Goal: Task Accomplishment & Management: Complete application form

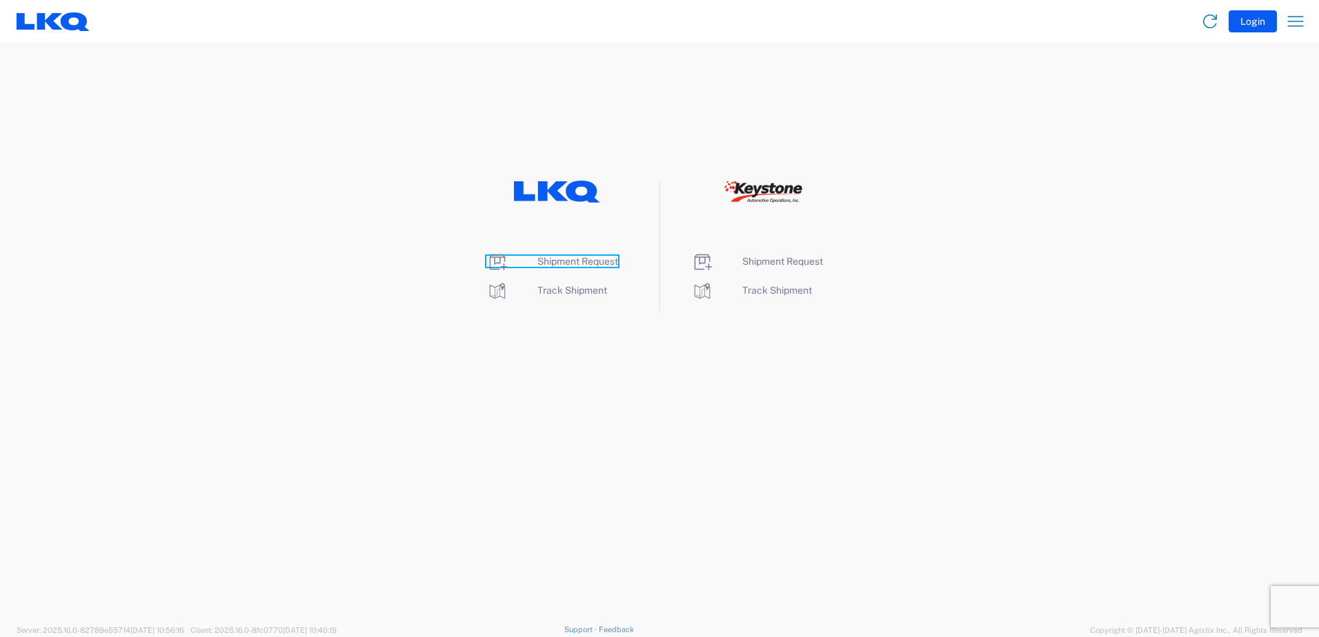
click at [555, 257] on span "Shipment Request" at bounding box center [577, 261] width 81 height 11
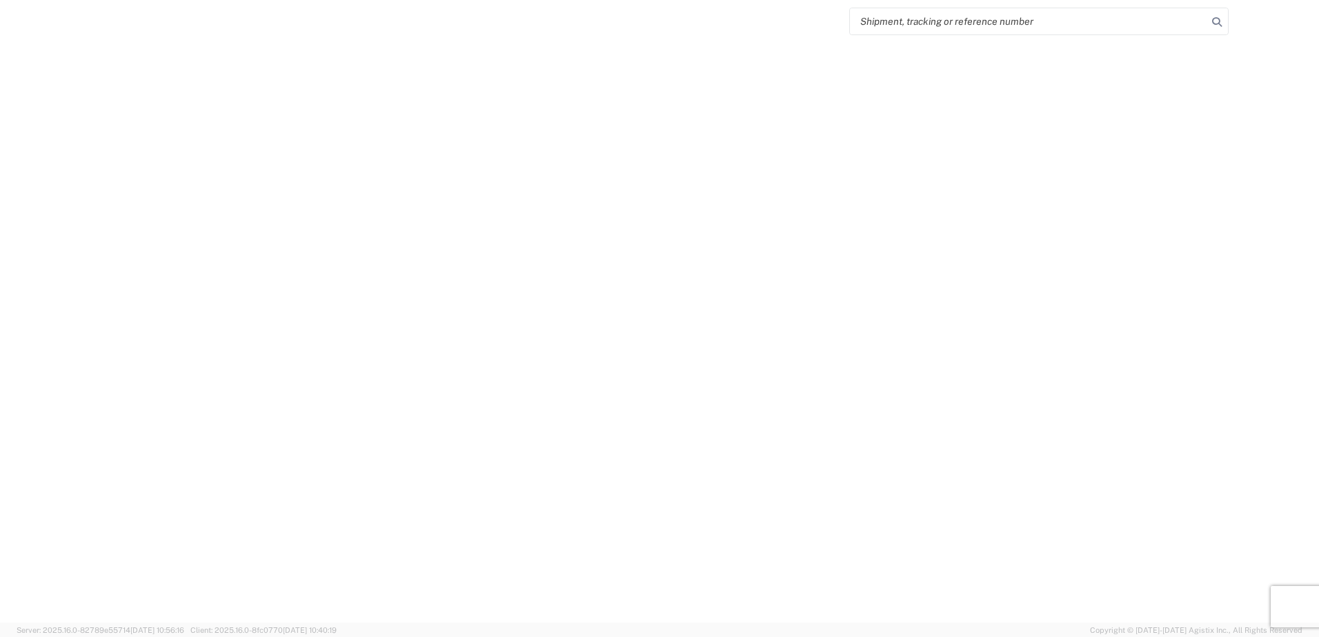
select select "FULL"
select select "LBS"
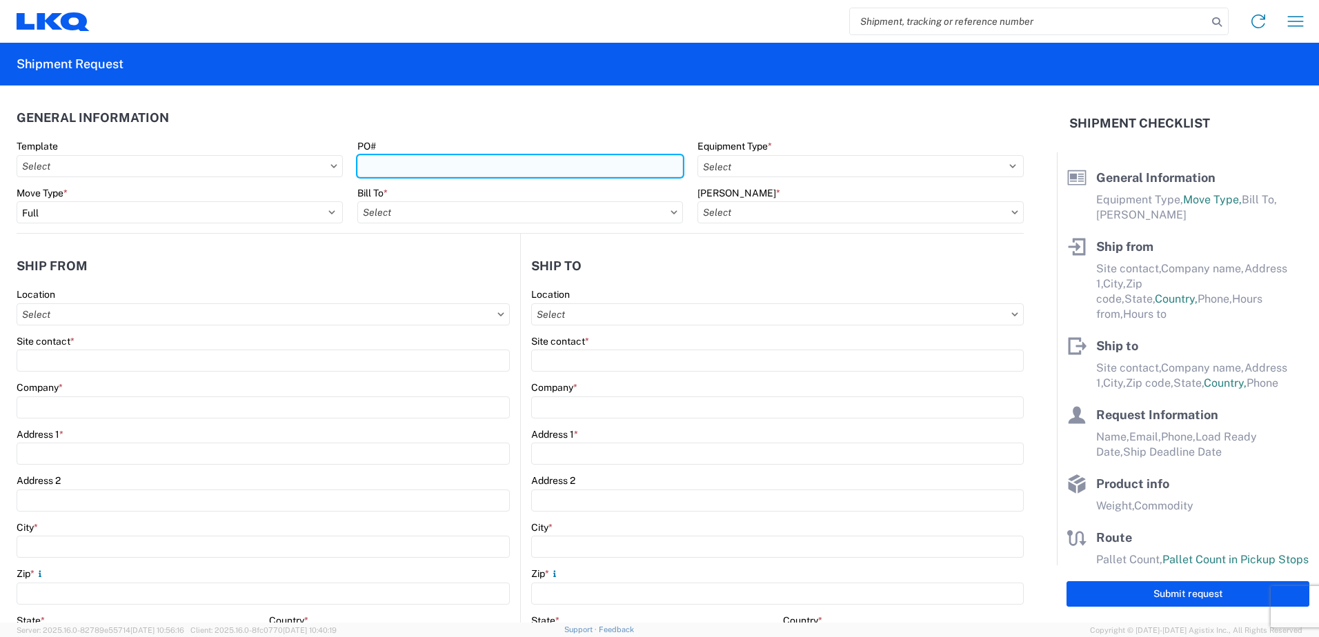
click at [372, 163] on input "PO#" at bounding box center [520, 166] width 326 height 22
type input "387K6543"
click at [670, 210] on icon at bounding box center [673, 212] width 7 height 4
click at [670, 211] on icon at bounding box center [673, 212] width 7 height 4
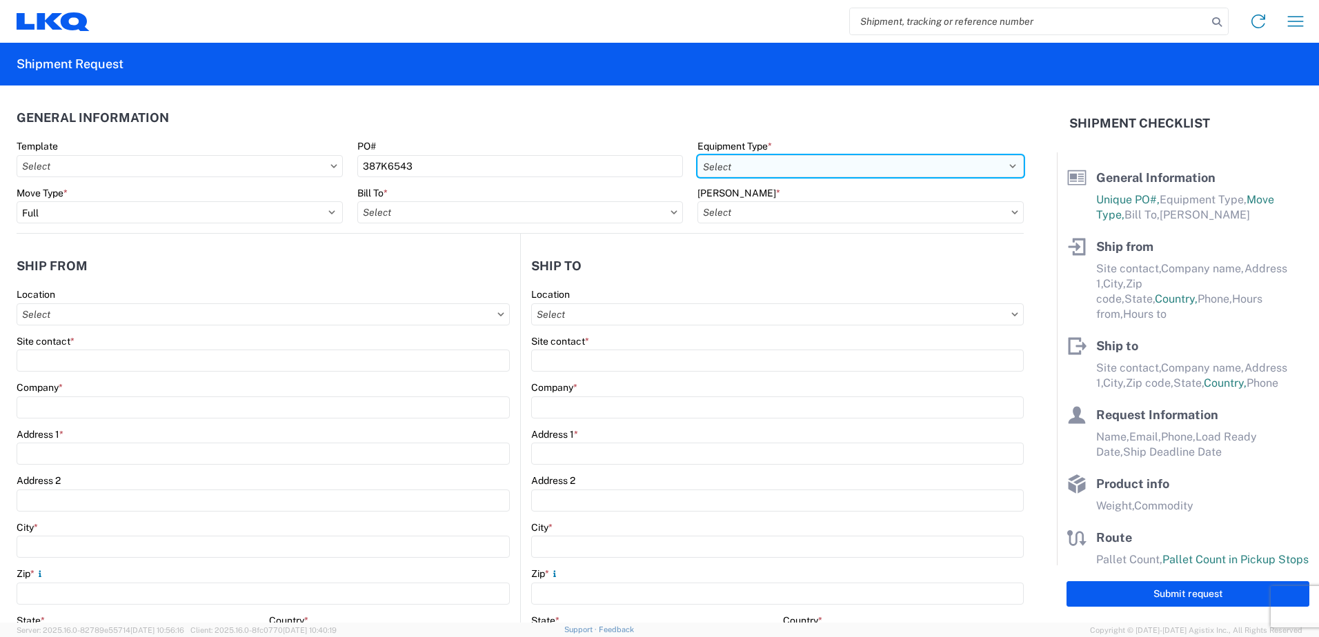
click at [999, 163] on select "Select 53’ Dry Van Flatbed Dropdeck (van) Lowboy (flatbed) Rail" at bounding box center [860, 166] width 326 height 22
select select "STDV"
click at [697, 155] on select "Select 53’ Dry Van Flatbed Dropdeck (van) Lowboy (flatbed) Rail" at bounding box center [860, 166] width 326 height 22
click at [670, 210] on icon at bounding box center [673, 212] width 7 height 4
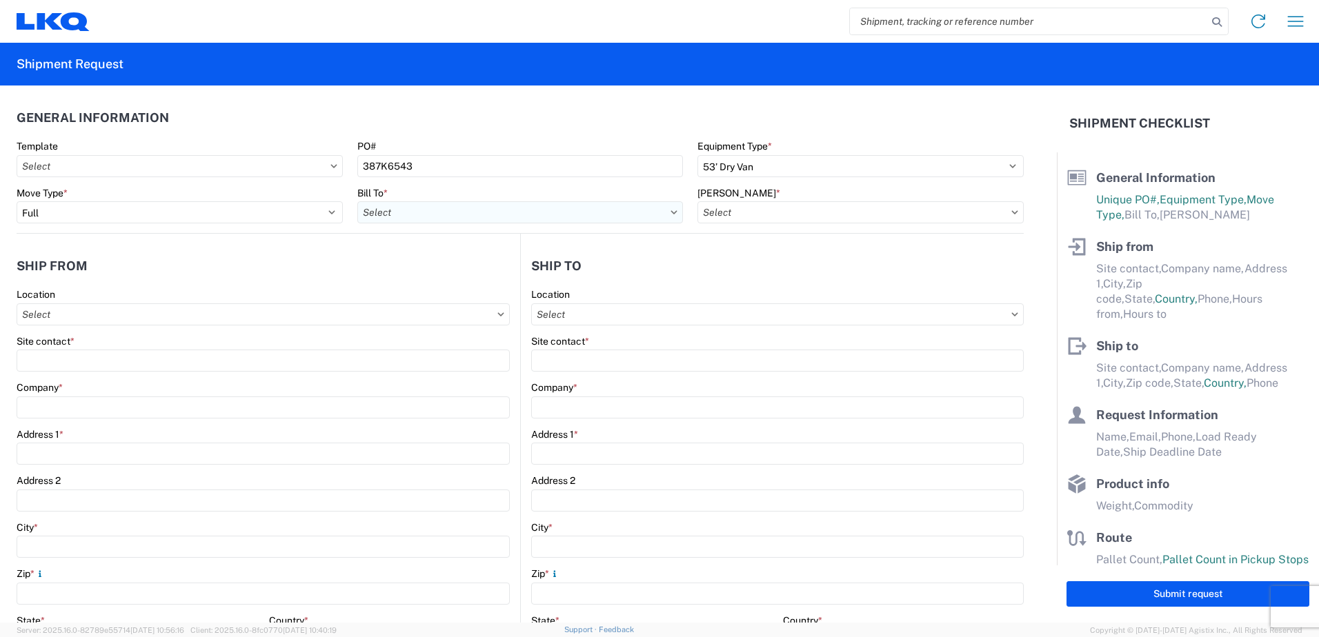
click at [389, 210] on input "Bill To *" at bounding box center [520, 212] width 326 height 22
type input "3238"
click at [419, 276] on div "3238 - Huntington IDC" at bounding box center [477, 274] width 241 height 22
type input "3238 - Huntington IDC"
click at [956, 217] on input "[PERSON_NAME] *" at bounding box center [860, 212] width 326 height 22
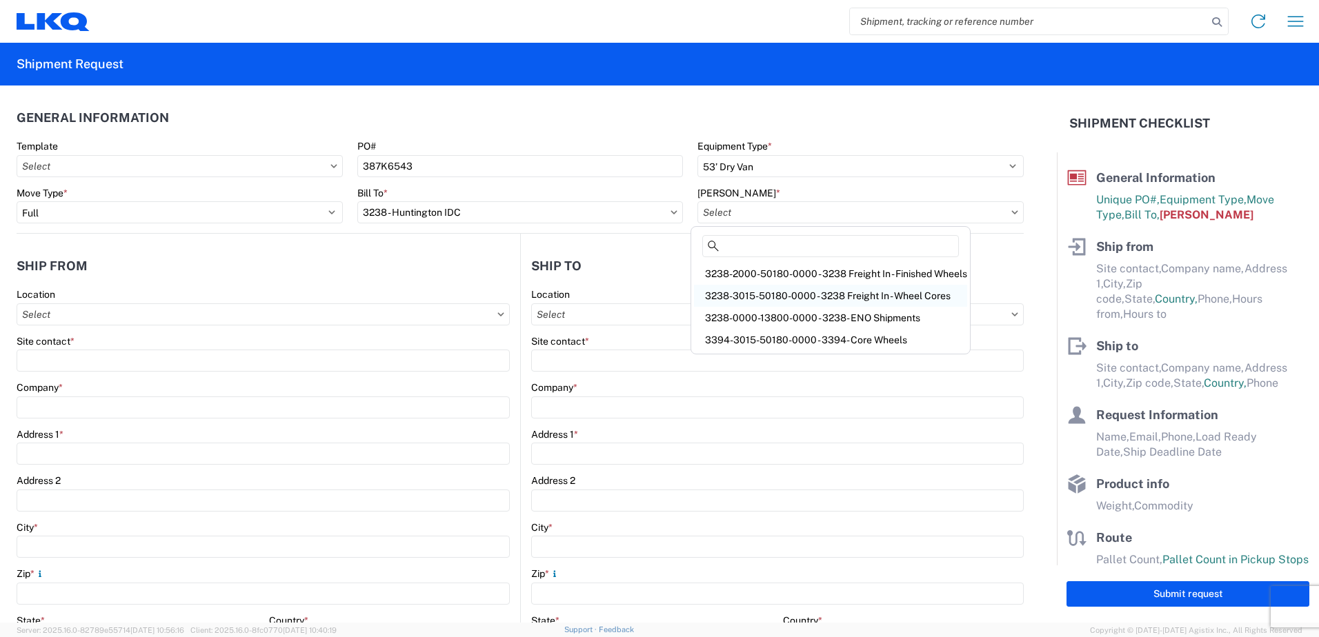
click at [826, 292] on div "3238-3015-50180-0000 - 3238 Freight In - Wheel Cores" at bounding box center [830, 296] width 273 height 22
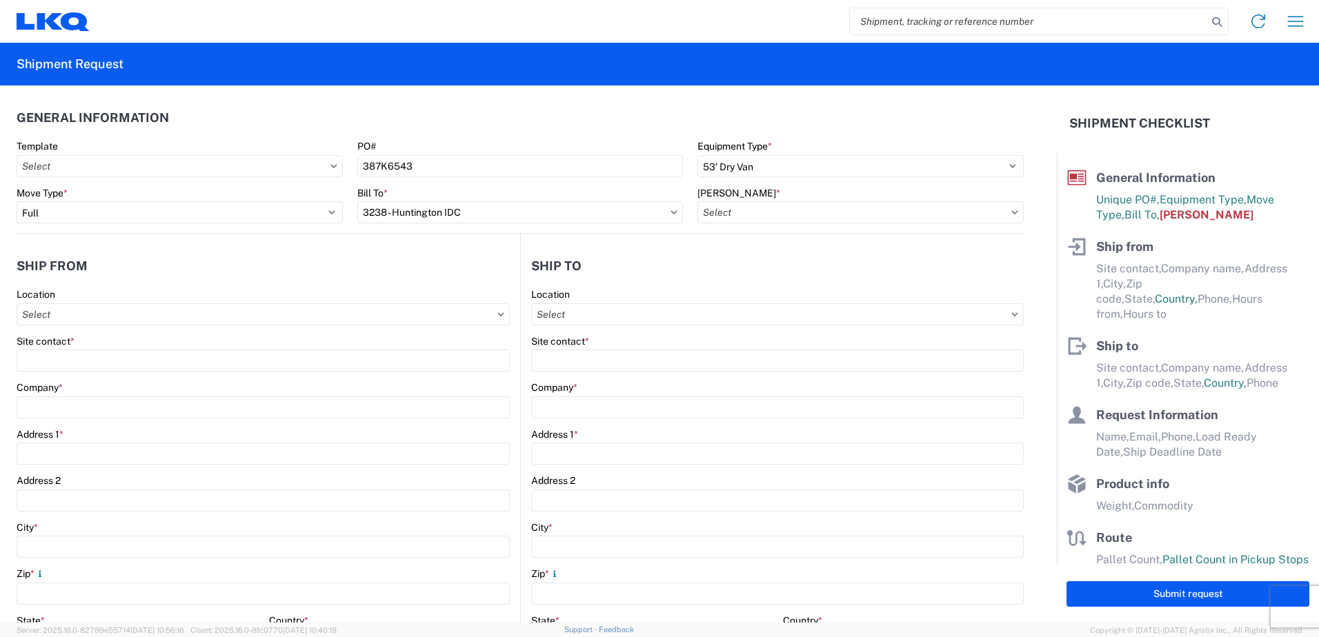
type input "3238-3015-50180-0000 - 3238 Freight In - Wheel Cores"
click at [224, 314] on input "Location" at bounding box center [263, 314] width 493 height 22
type input "1530"
click at [128, 374] on div "1530 - LKQ Viking Auto Salvage" at bounding box center [140, 376] width 241 height 22
type input "1530 - LKQ Viking Auto Salvage"
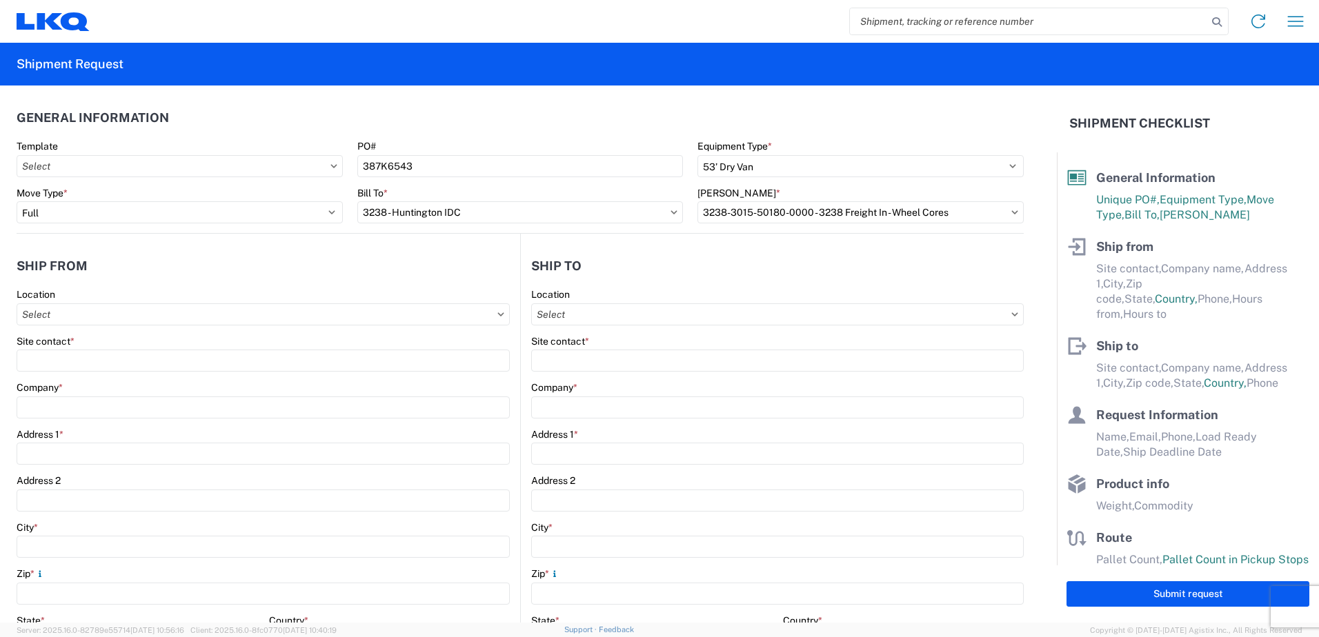
type input "LKQ Corporation"
type input "[STREET_ADDRESS]"
type input "[GEOGRAPHIC_DATA]"
type input "55057"
select select "MN"
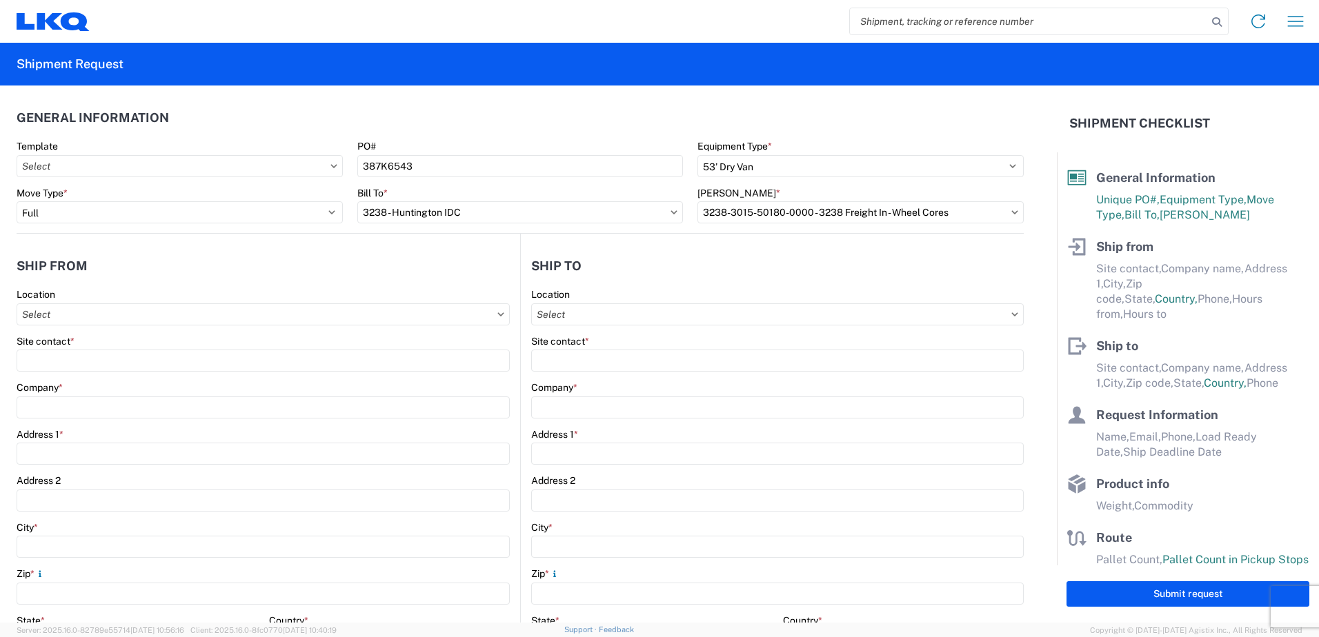
select select "US"
type input "[PHONE_NUMBER]"
type input "07:00"
type input "15:00"
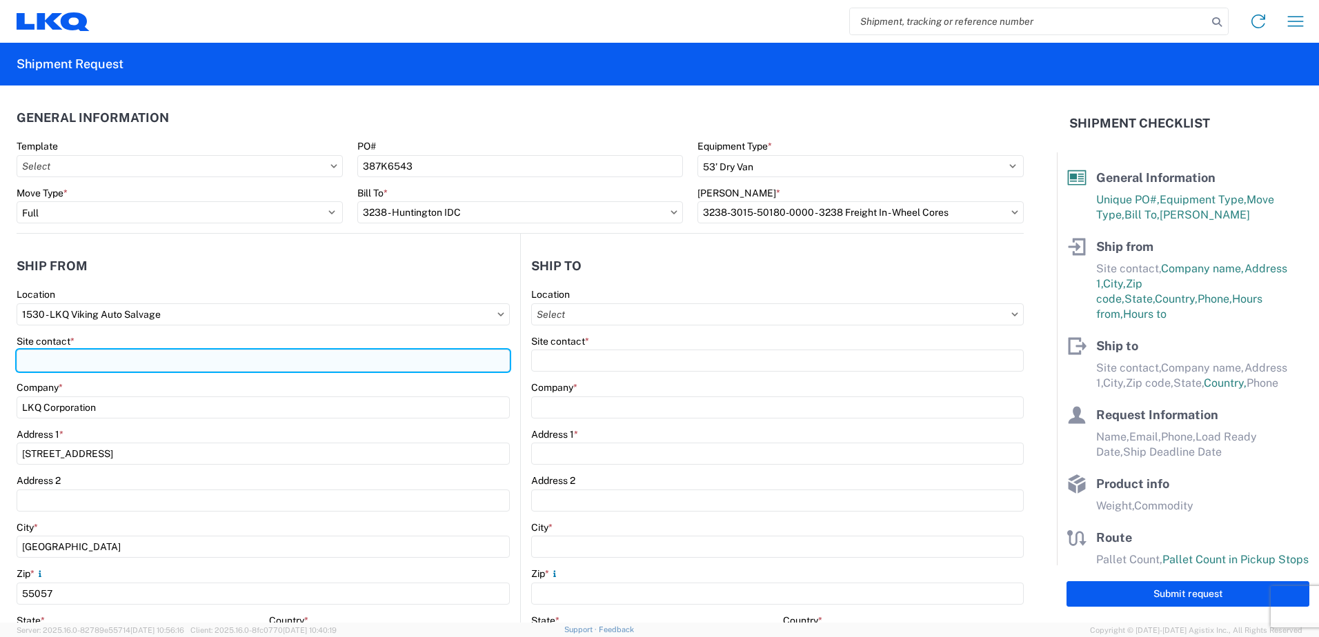
click at [130, 367] on input "Site contact *" at bounding box center [263, 361] width 493 height 22
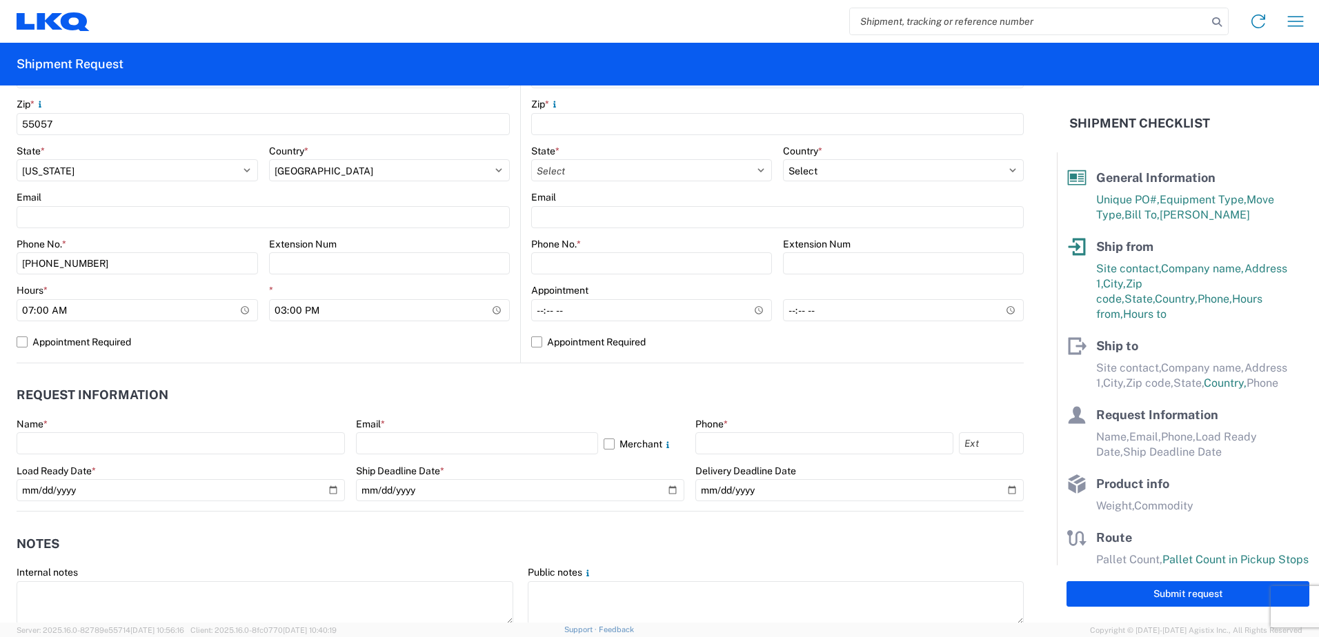
scroll to position [483, 0]
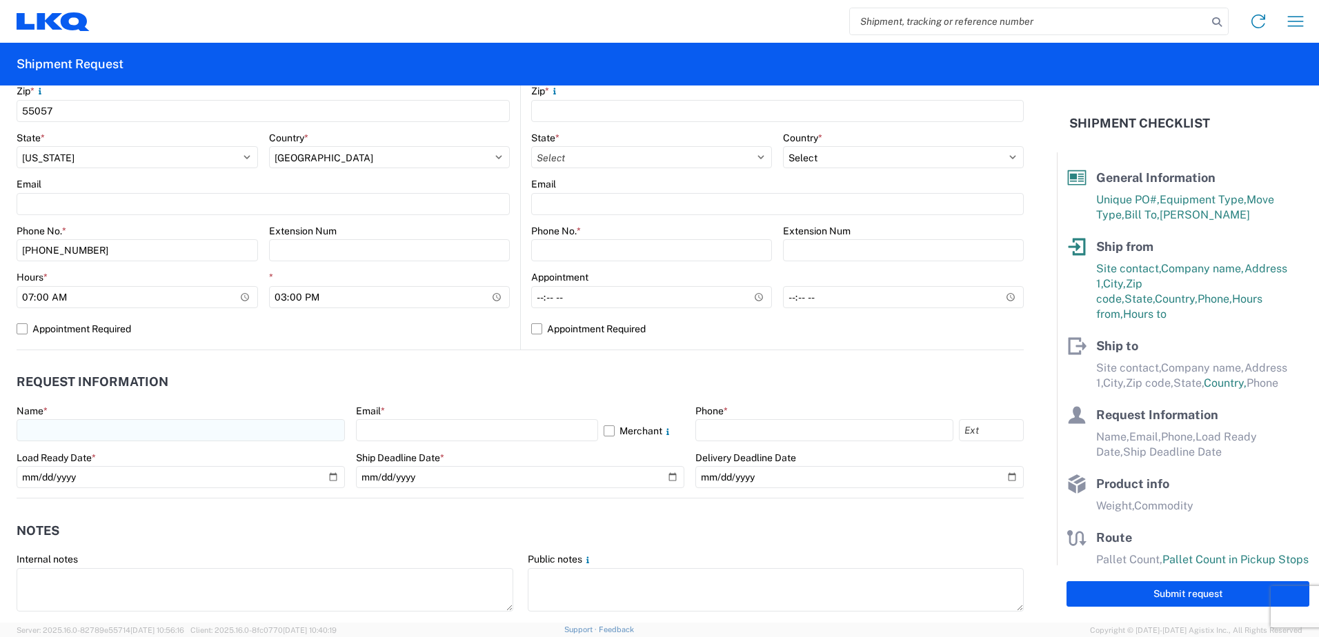
type input "[PERSON_NAME]"
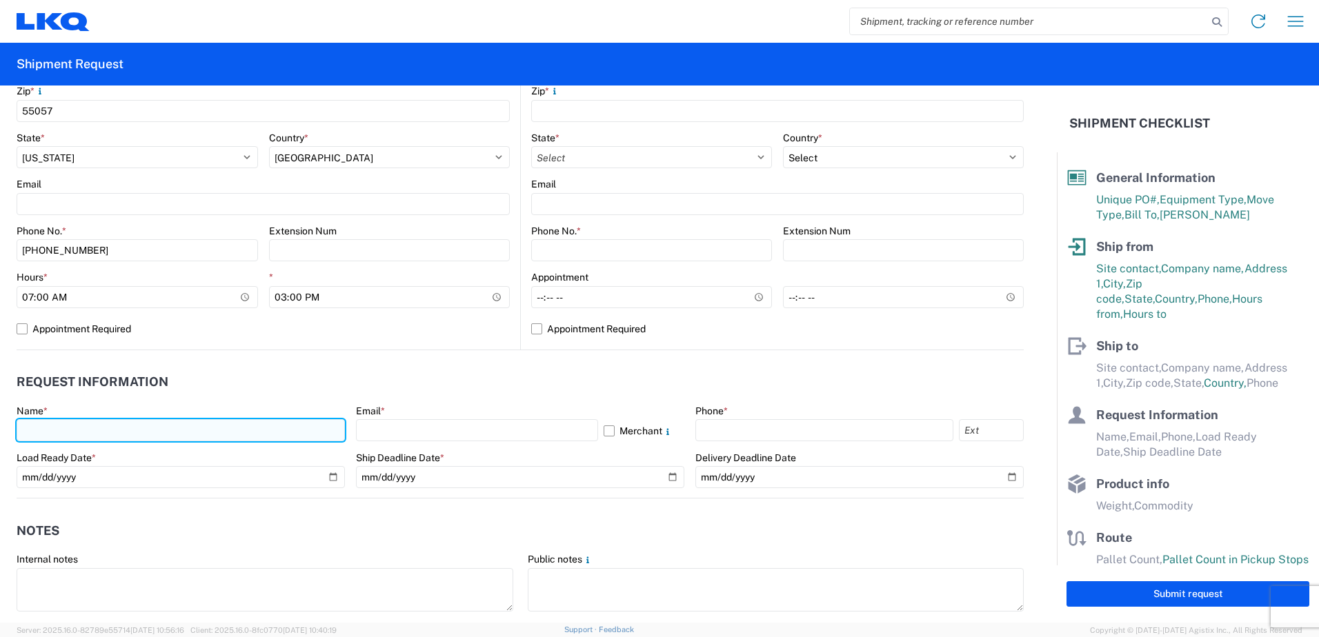
click at [77, 426] on input "text" at bounding box center [181, 430] width 328 height 22
type input "[PERSON_NAME]"
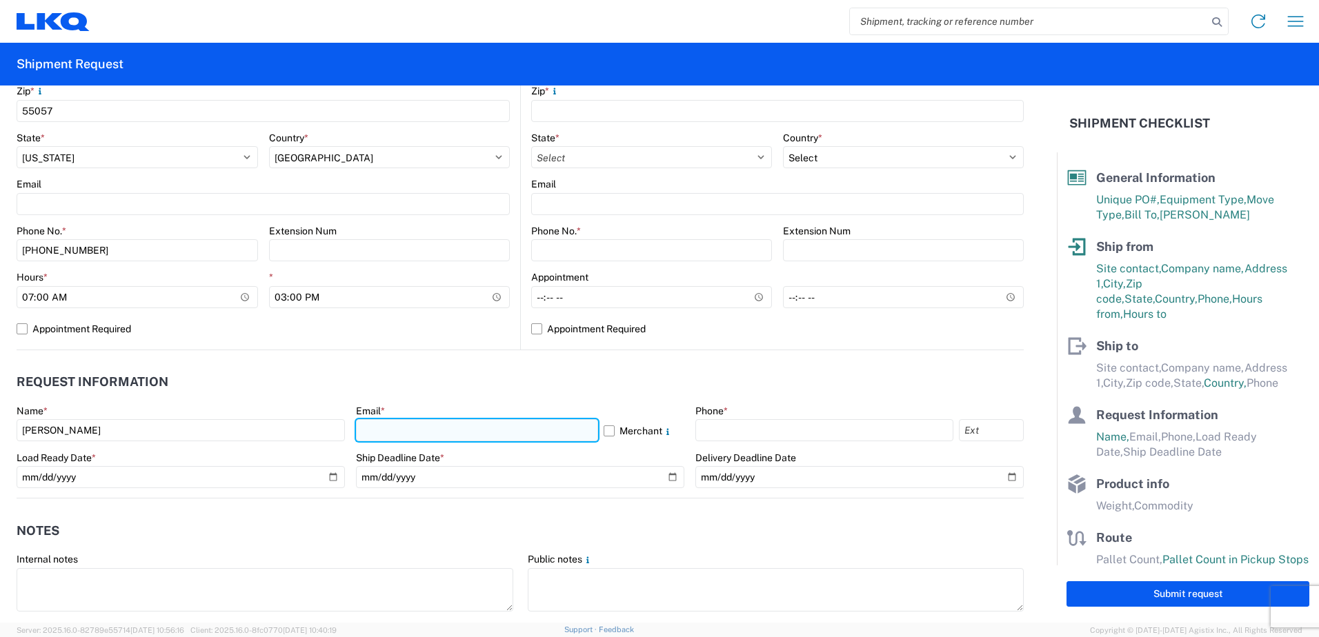
click at [378, 428] on input "text" at bounding box center [477, 430] width 242 height 22
type input "[EMAIL_ADDRESS][DOMAIN_NAME]"
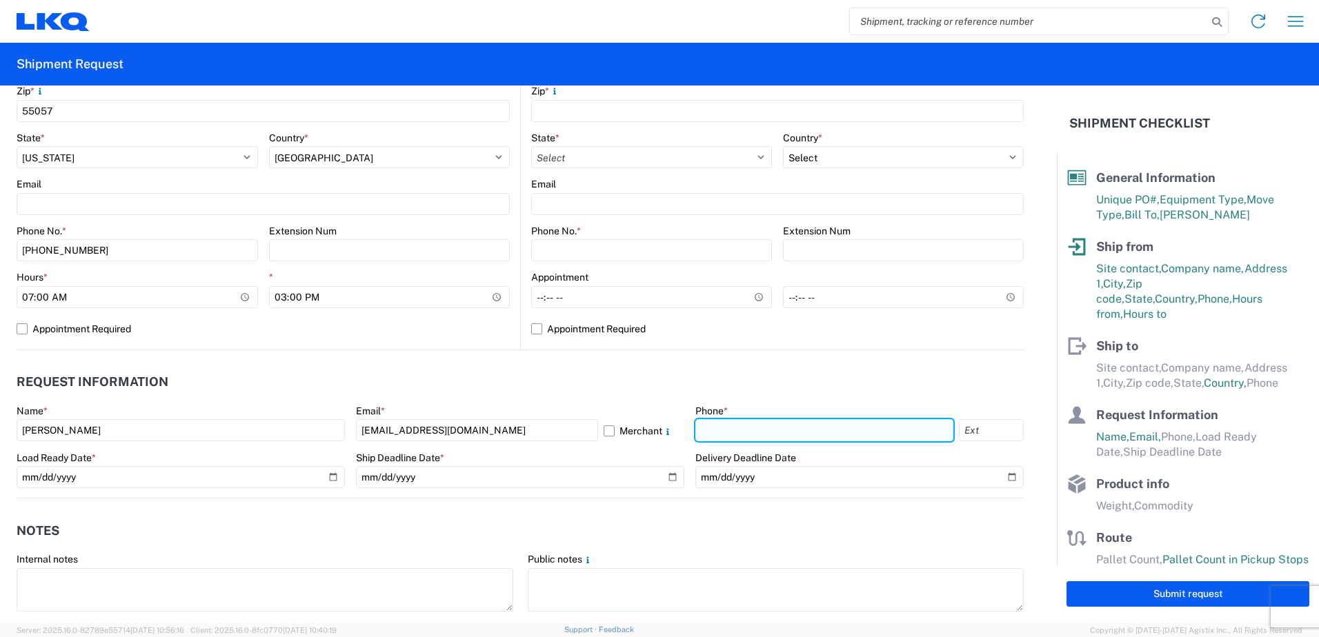
click at [779, 435] on input "text" at bounding box center [824, 430] width 258 height 22
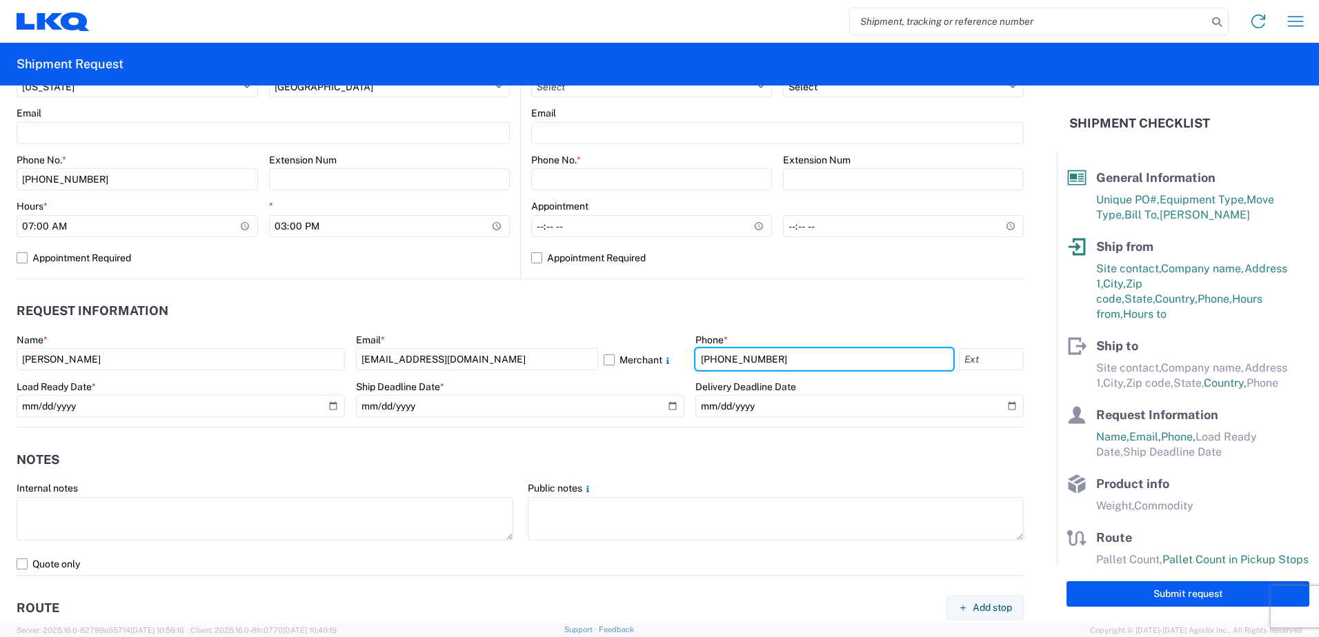
scroll to position [621, 0]
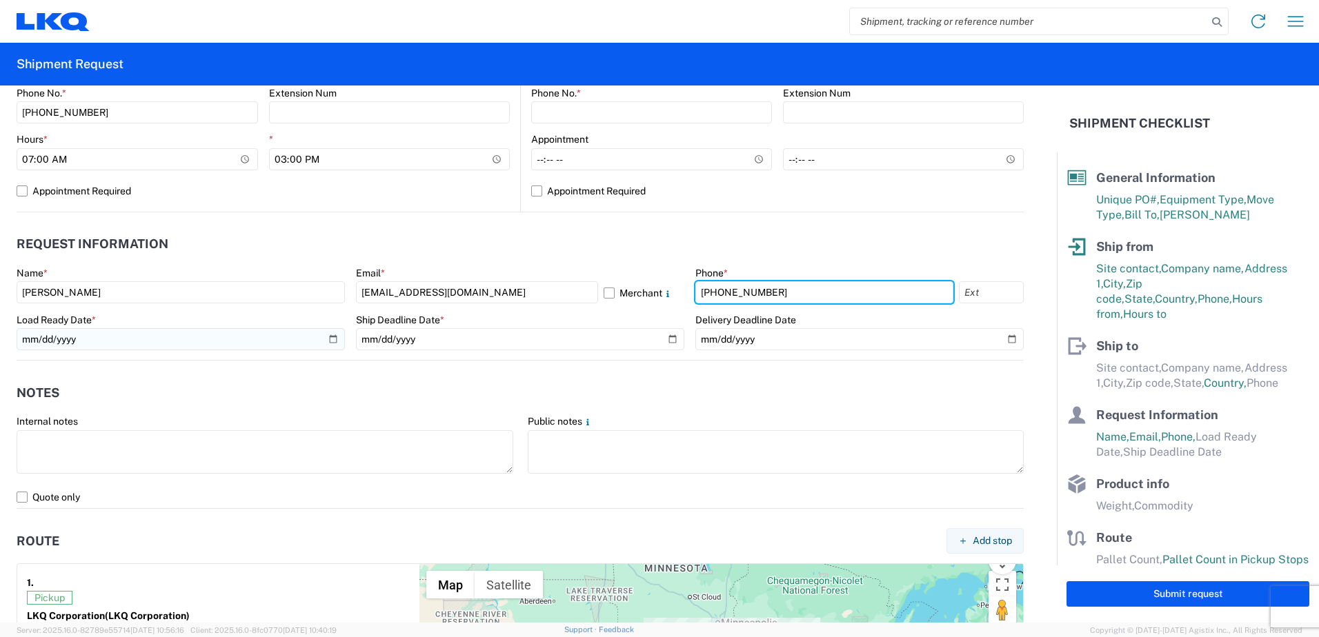
type input "[PHONE_NUMBER]"
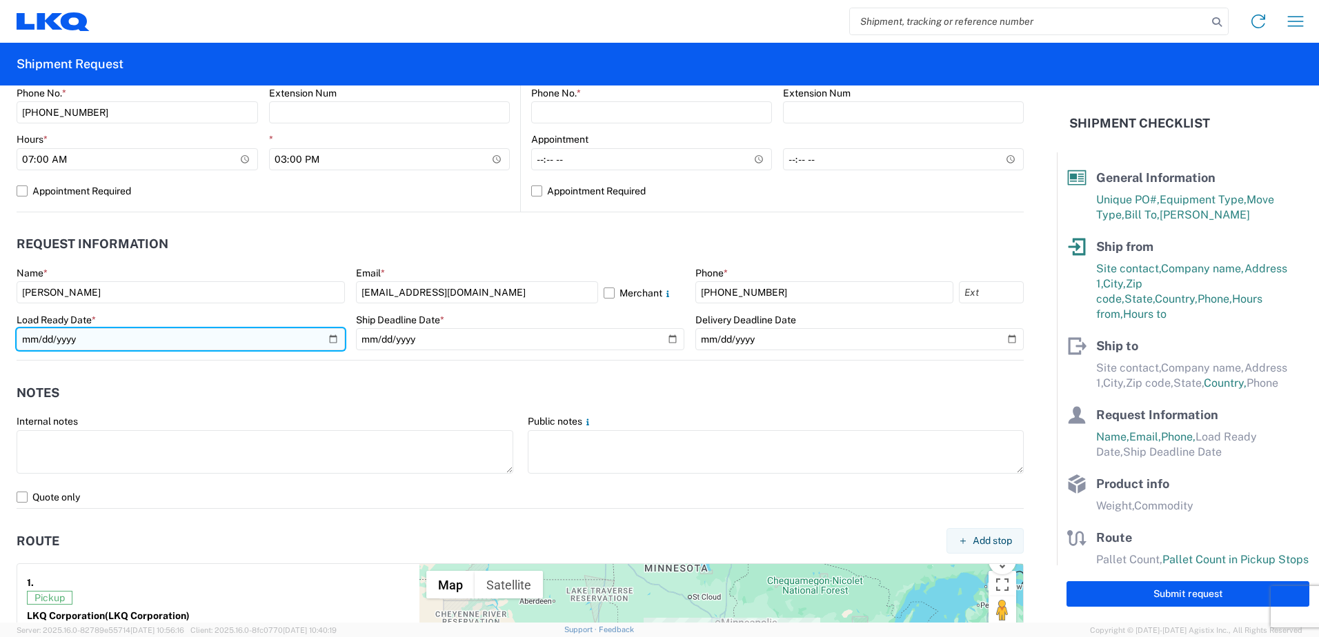
click at [330, 341] on input "date" at bounding box center [181, 339] width 328 height 22
type input "[DATE]"
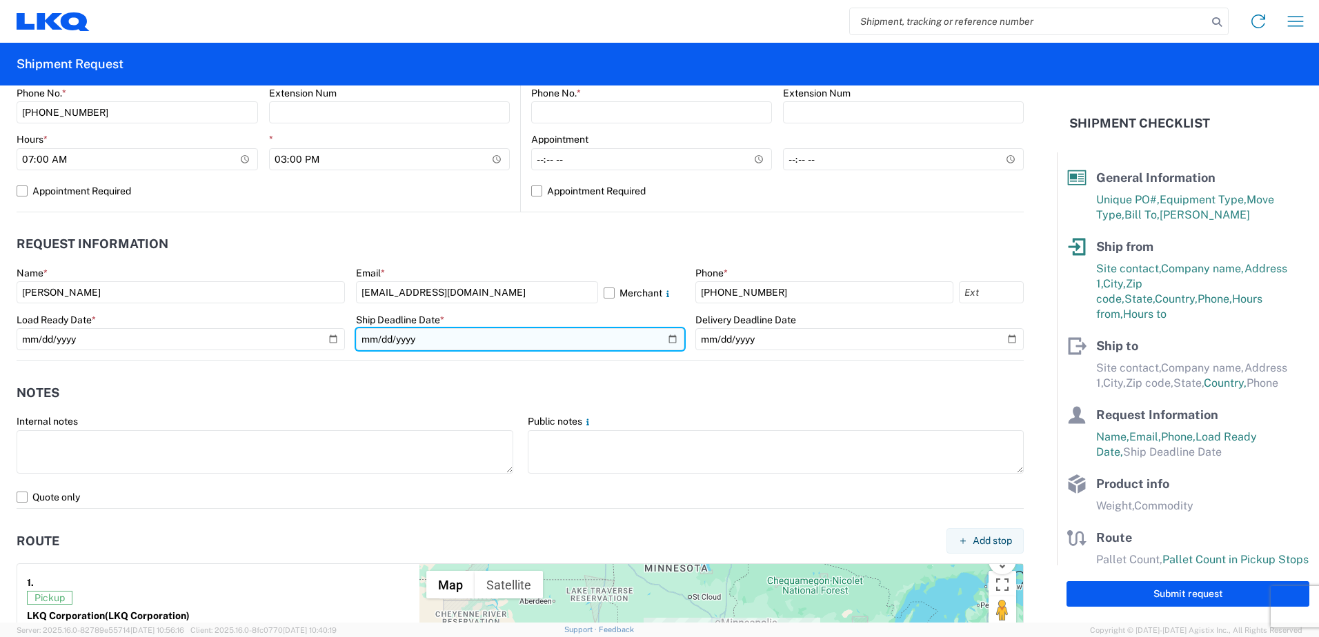
click at [663, 336] on input "date" at bounding box center [520, 339] width 328 height 22
type input "[DATE]"
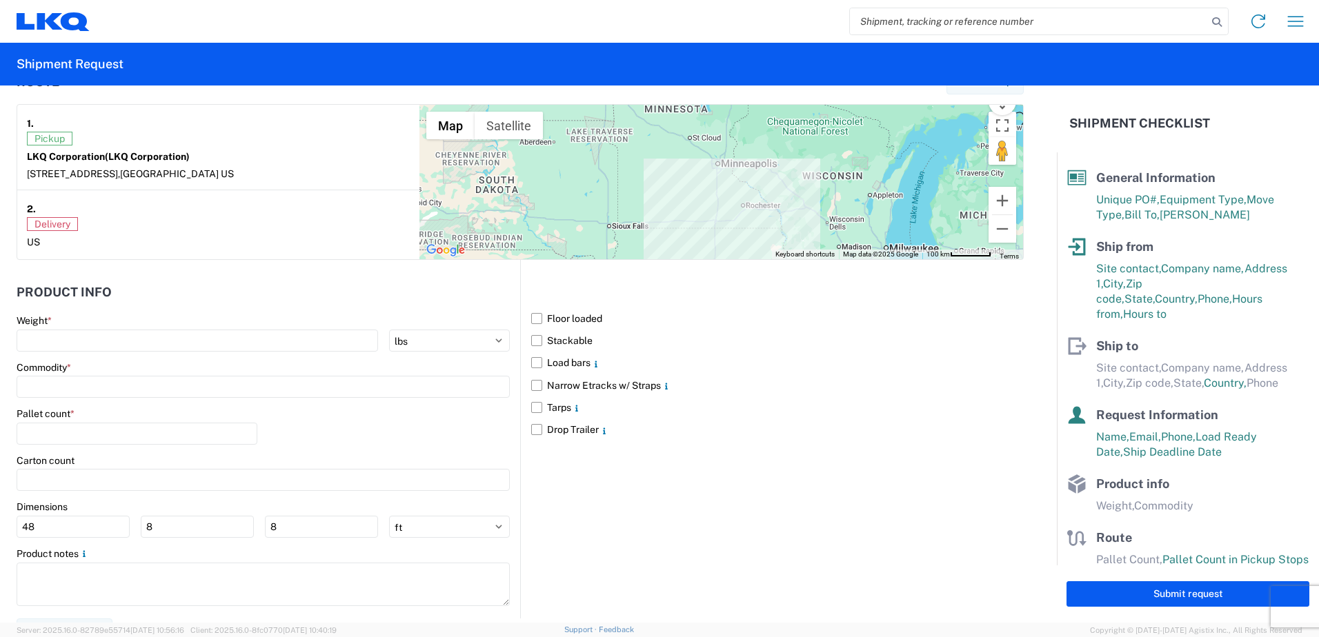
scroll to position [1101, 0]
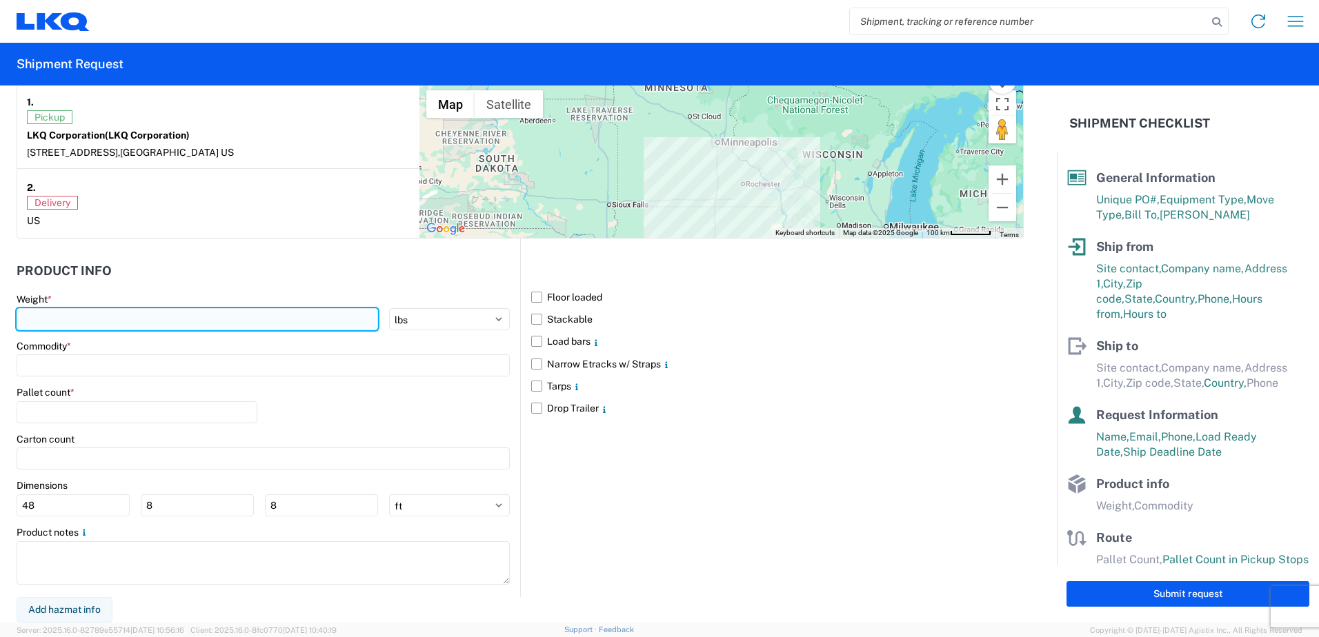
click at [89, 319] on input "number" at bounding box center [197, 319] width 361 height 22
type input "40000"
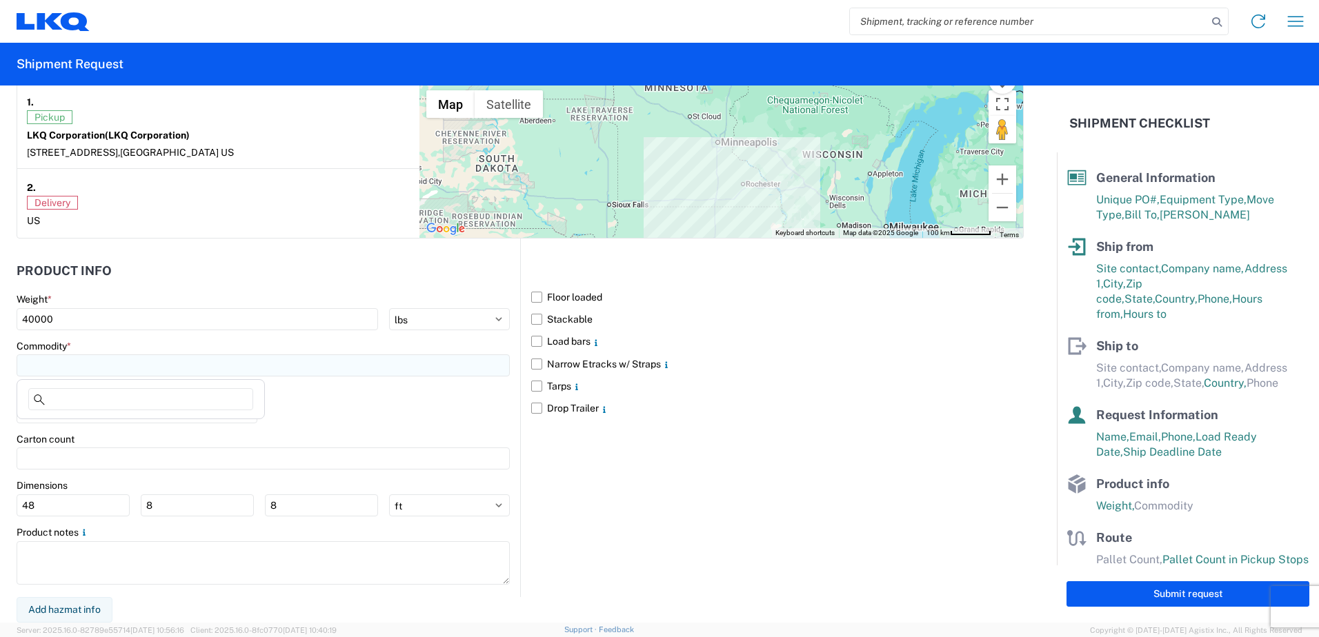
click at [84, 366] on input at bounding box center [263, 365] width 493 height 22
type input "alu"
click at [354, 413] on div "Pallet count *" at bounding box center [263, 409] width 493 height 47
click at [61, 359] on input at bounding box center [263, 365] width 493 height 22
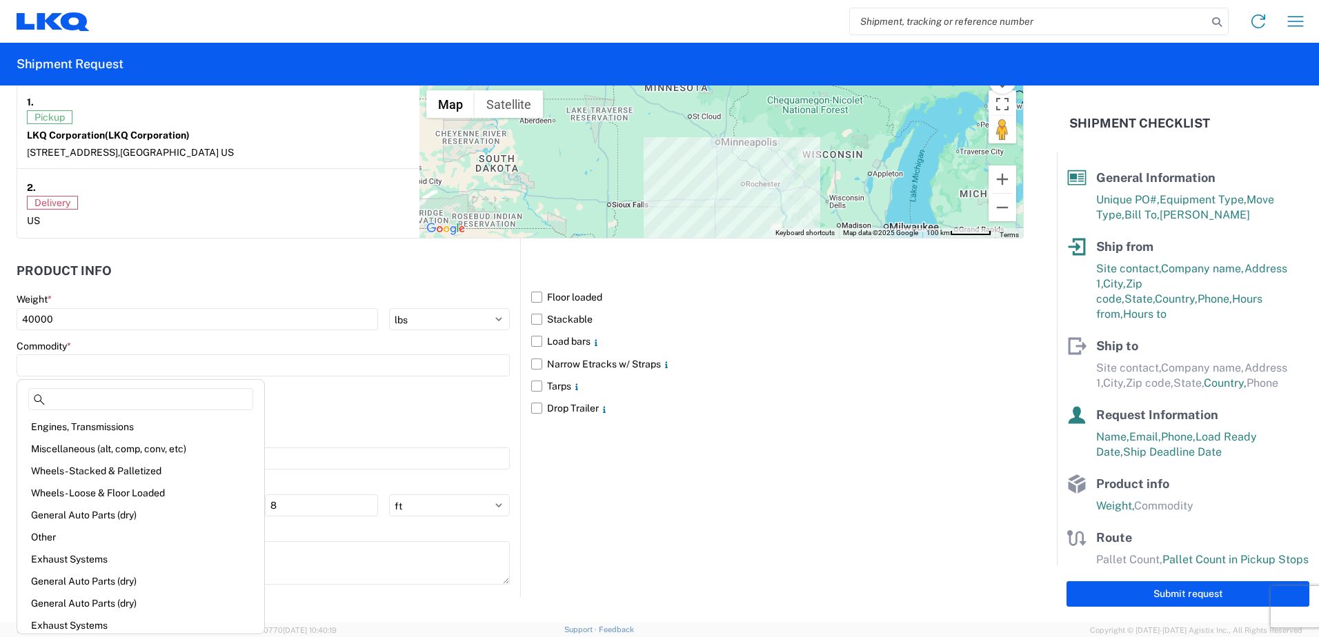
scroll to position [0, 0]
click at [85, 488] on div "Wheels - Stacked & Palletized" at bounding box center [140, 493] width 241 height 22
type input "Wheels - Stacked & Palletized"
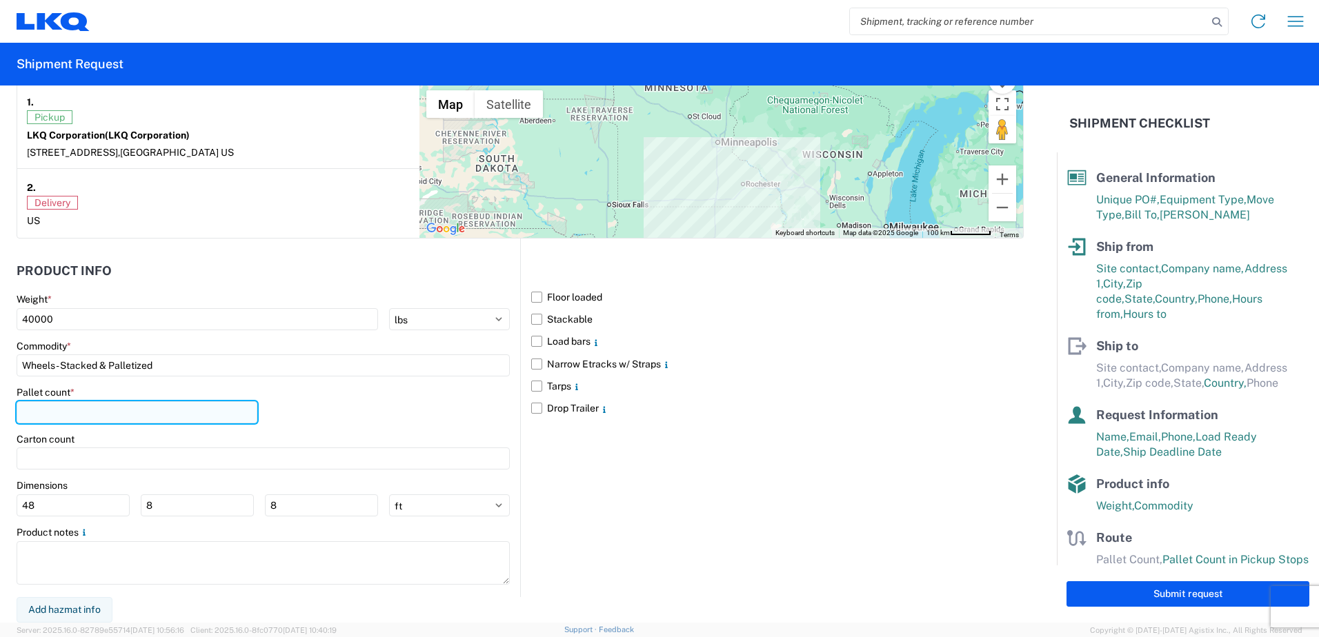
click at [57, 410] on input "number" at bounding box center [137, 412] width 241 height 22
type input "48"
click at [616, 494] on div "Floor loaded Stackable Load bars Narrow Etracks w/ Straps Tarps Drop Trailer" at bounding box center [771, 418] width 503 height 358
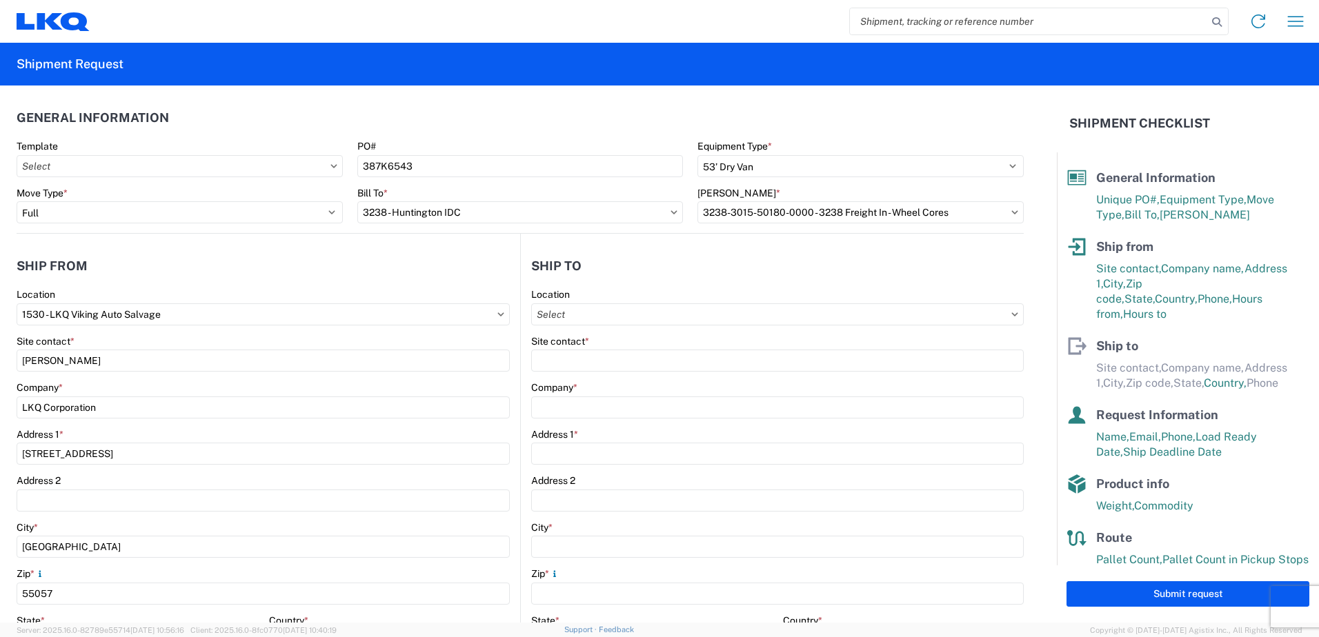
click at [1011, 312] on icon at bounding box center [1014, 314] width 7 height 4
drag, startPoint x: 1003, startPoint y: 317, endPoint x: 1001, endPoint y: 307, distance: 9.8
click at [1003, 314] on agx-dropdown-control at bounding box center [777, 314] width 492 height 11
click at [999, 310] on input "Location" at bounding box center [777, 314] width 492 height 22
type input "3238"
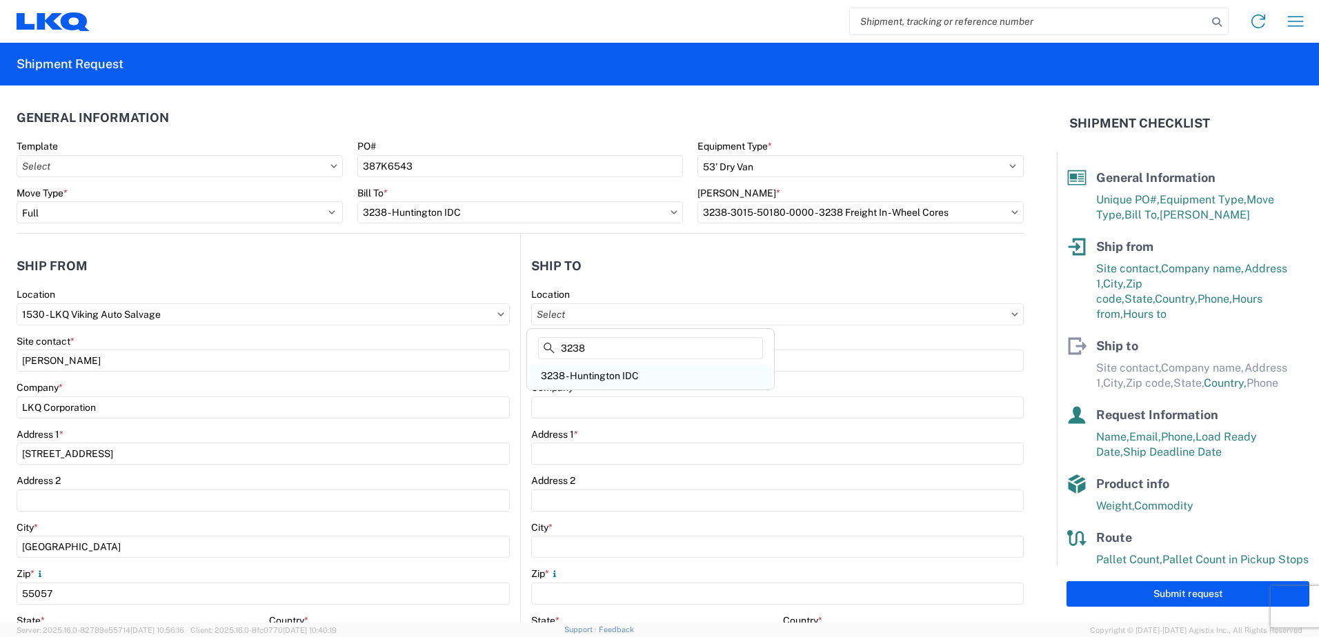
click at [629, 377] on div "3238 - Huntington IDC" at bounding box center [650, 376] width 241 height 22
type input "3238 - Huntington IDC"
type input "LKQ Corporation"
type input "[STREET_ADDRESS]"
type input "Huntington"
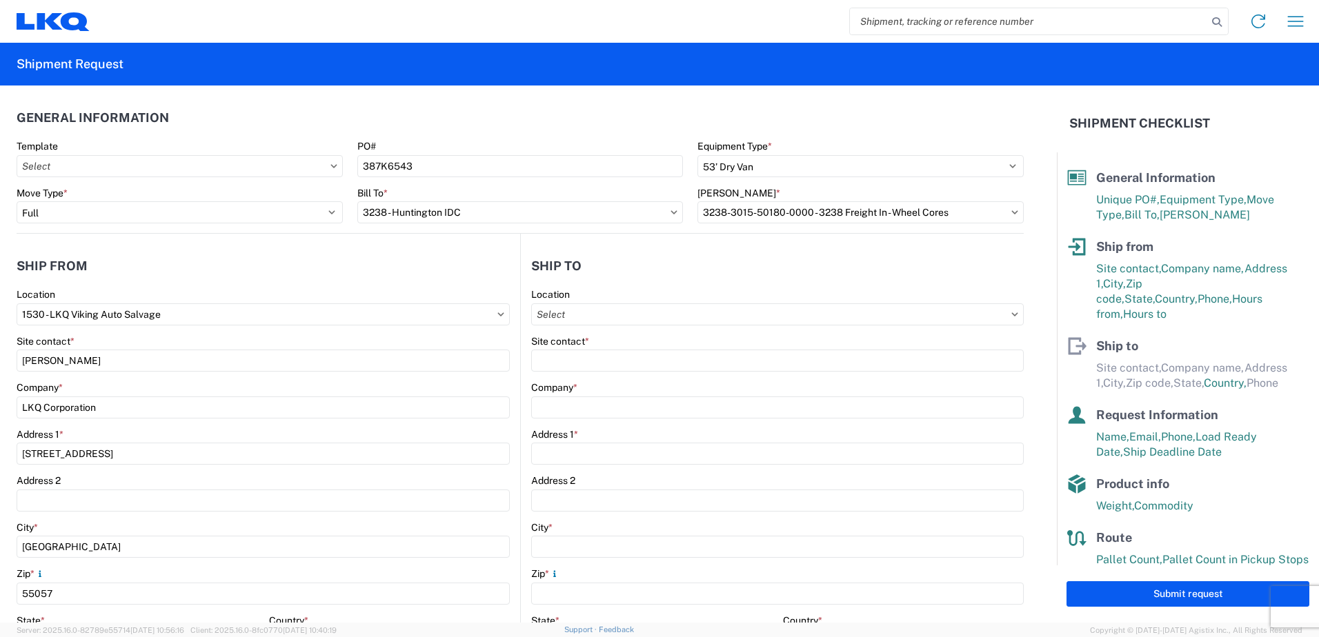
type input "46750"
select select "IN"
select select "US"
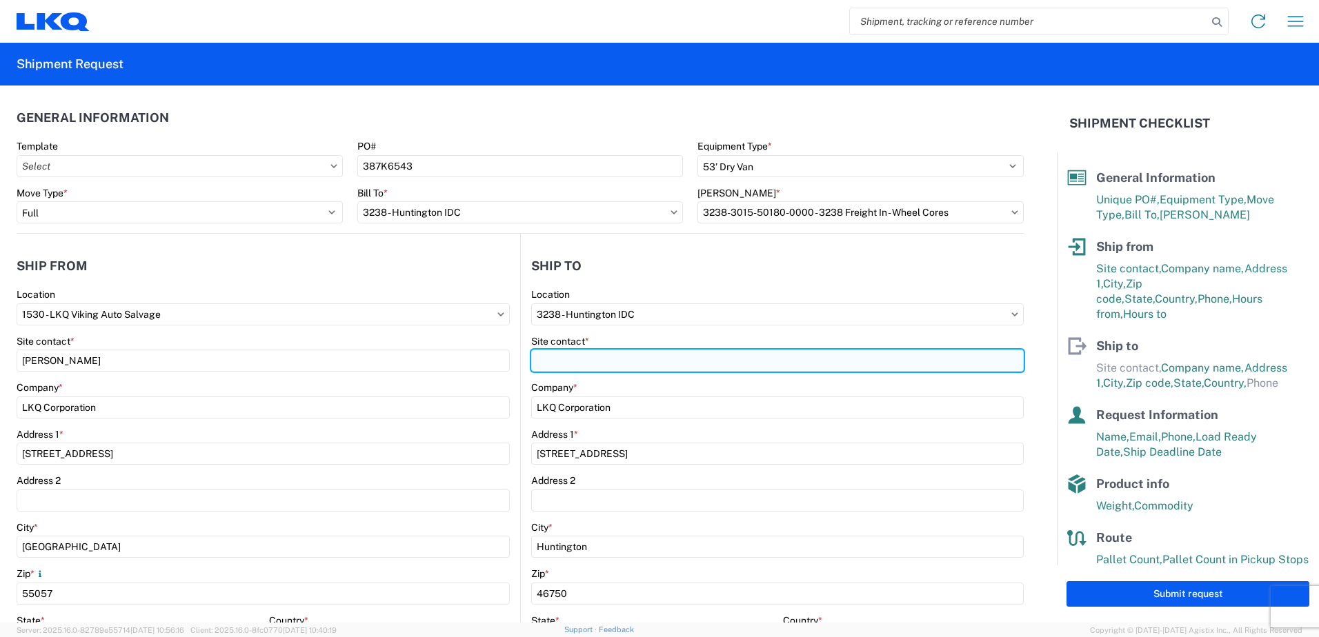
click at [616, 363] on input "Site contact *" at bounding box center [777, 361] width 492 height 22
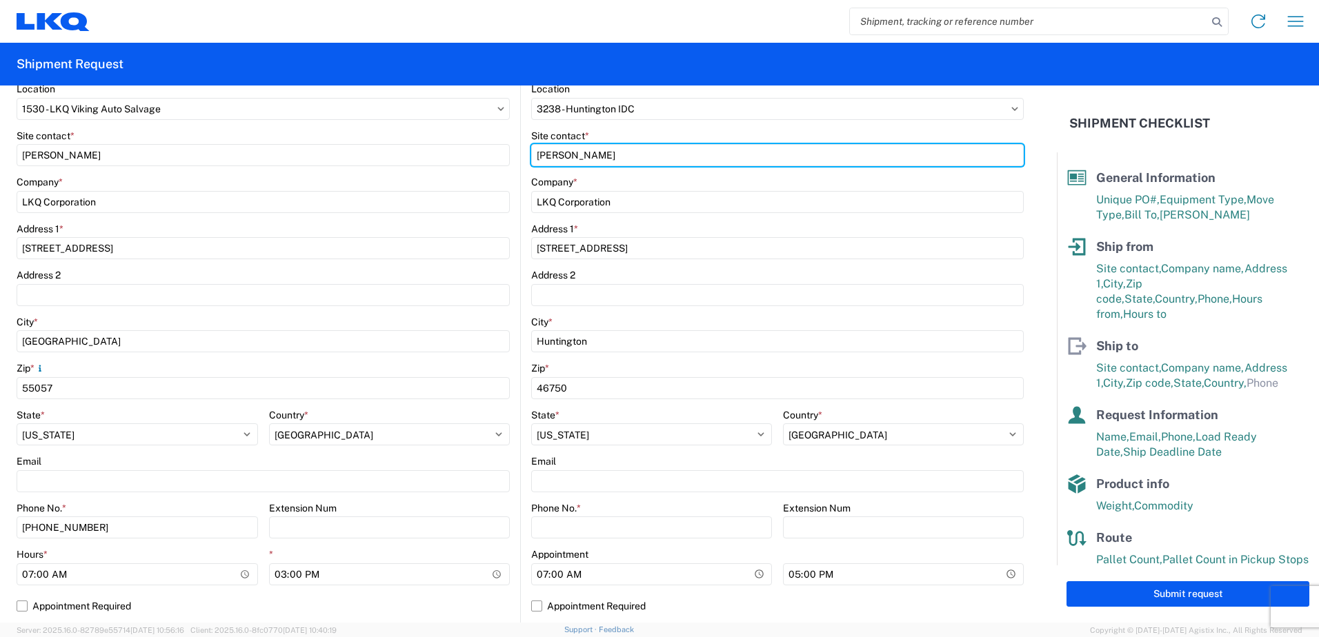
scroll to position [207, 0]
type input "[PERSON_NAME]"
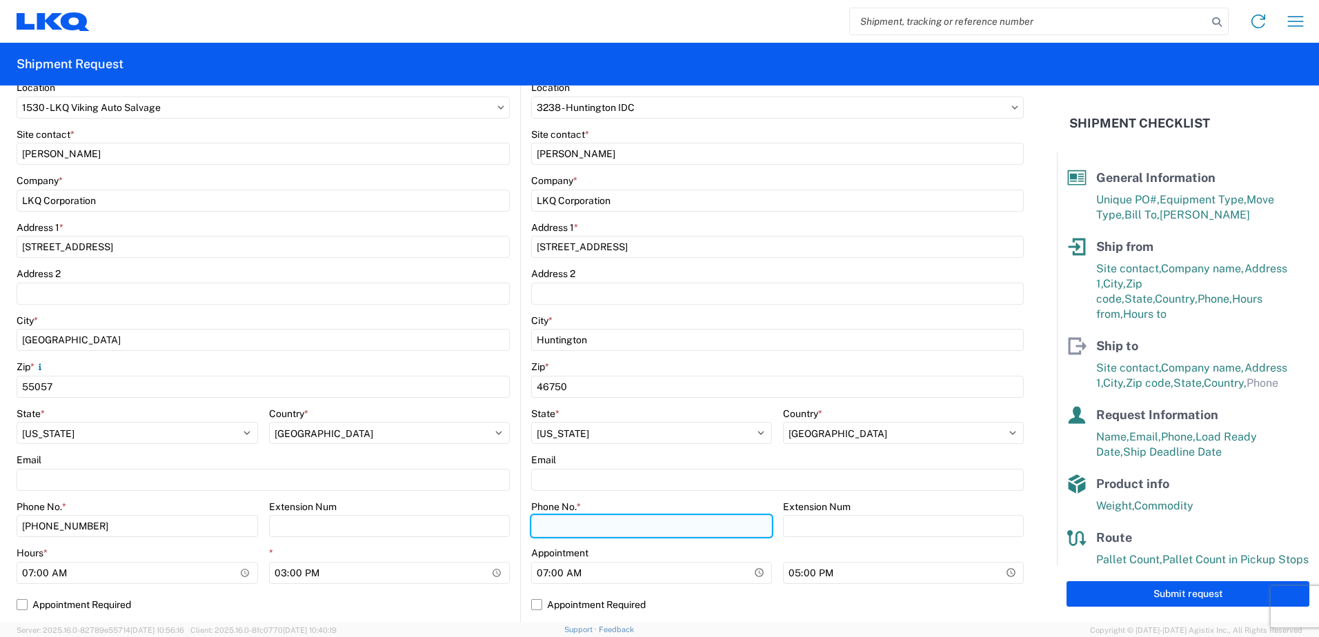
click at [579, 522] on input "Phone No. *" at bounding box center [651, 526] width 241 height 22
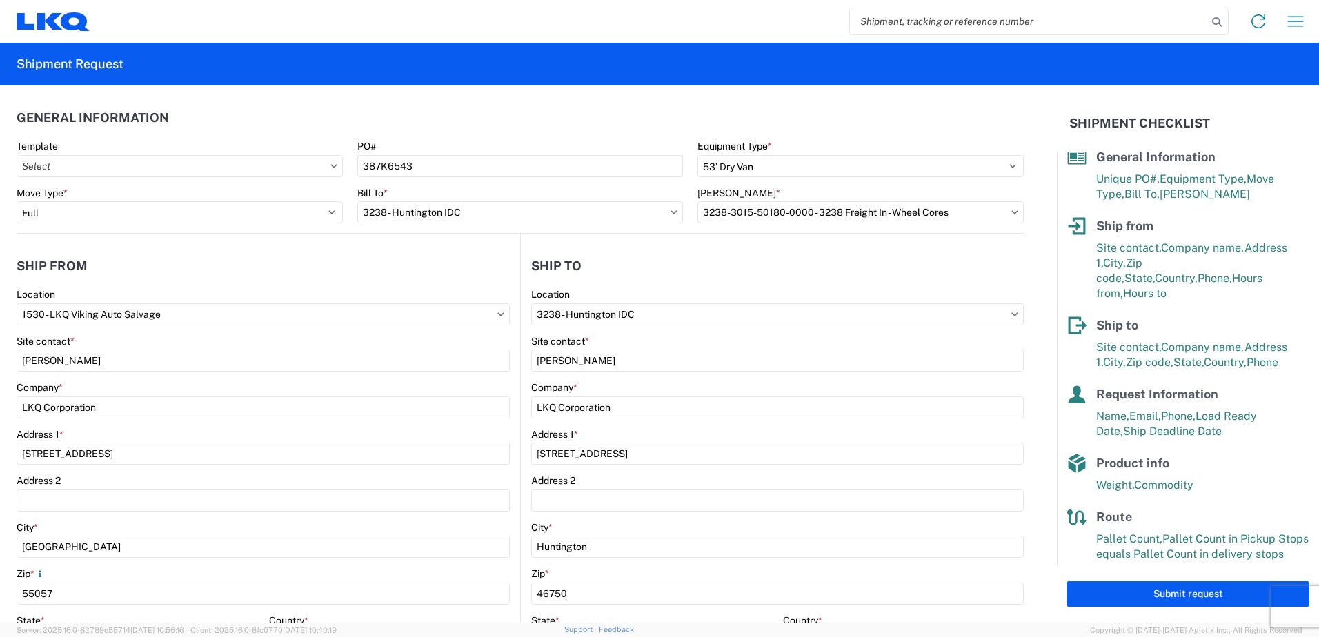
scroll to position [32, 0]
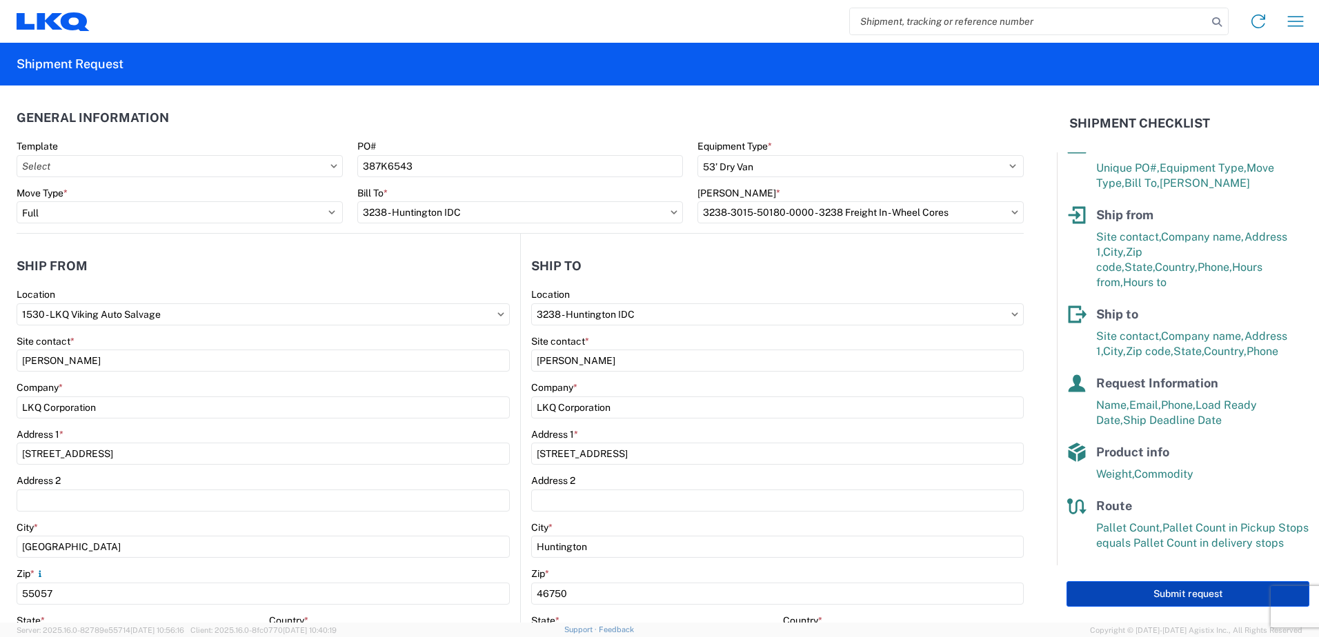
type input "[PHONE_NUMBER]"
click at [1182, 594] on button "Submit request" at bounding box center [1187, 594] width 243 height 26
select select "MN"
select select "US"
select select "IN"
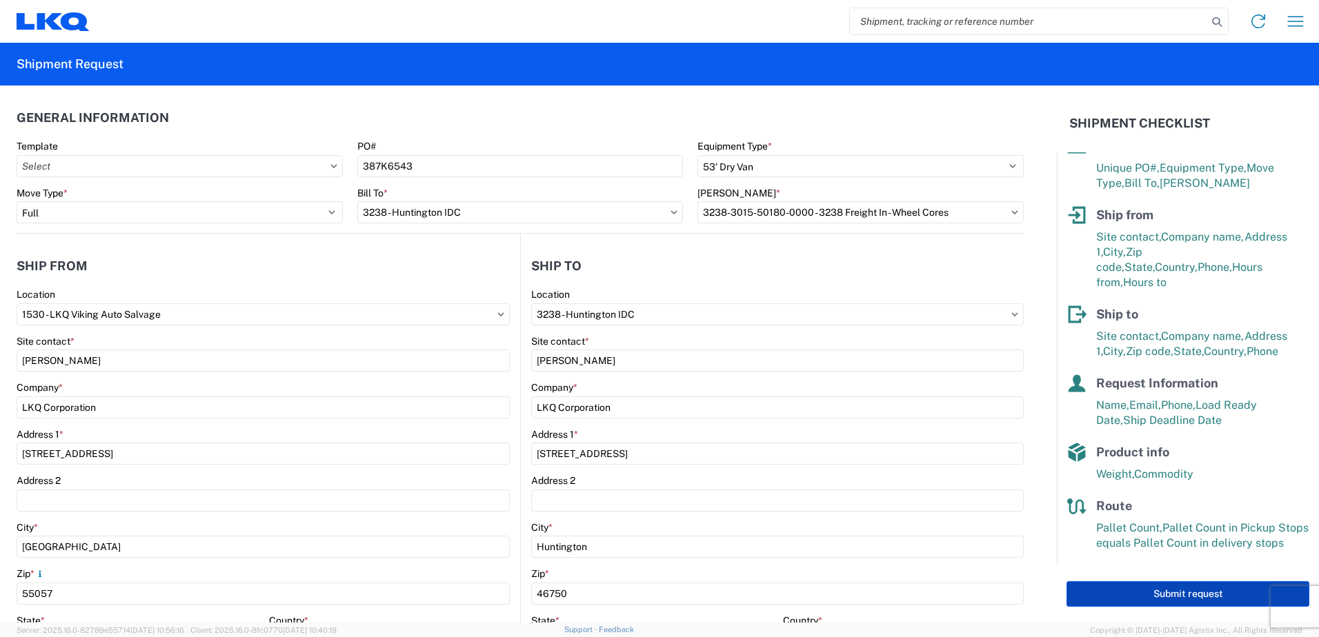
select select "US"
